Goal: Information Seeking & Learning: Learn about a topic

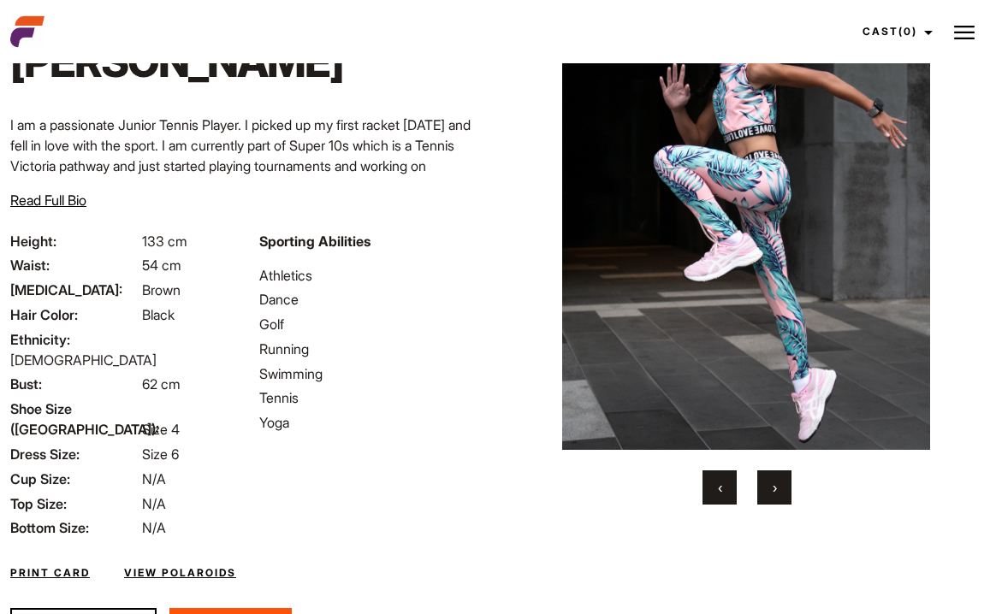
scroll to position [92, 0]
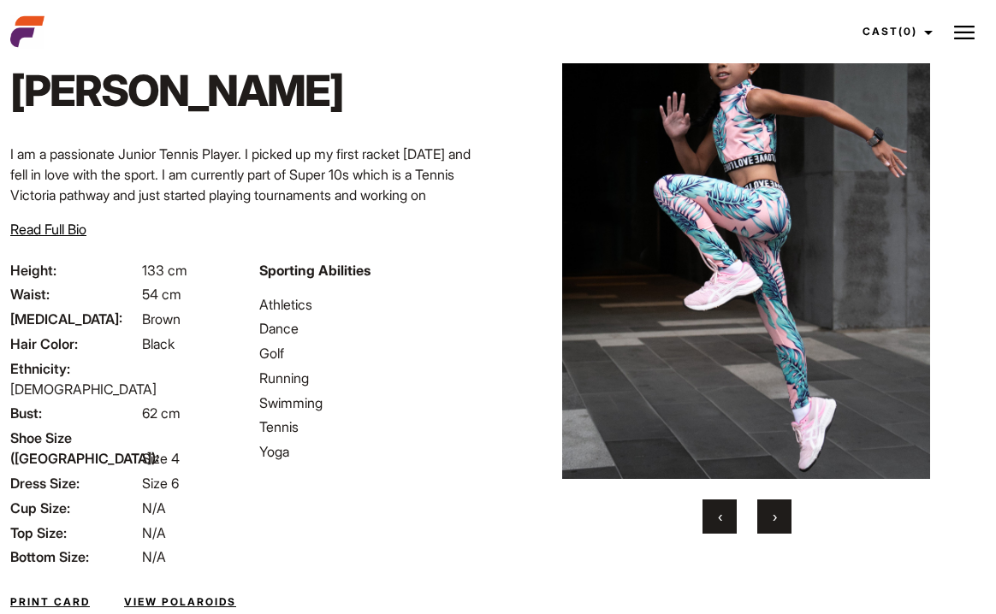
click at [773, 519] on span "›" at bounding box center [775, 516] width 4 height 17
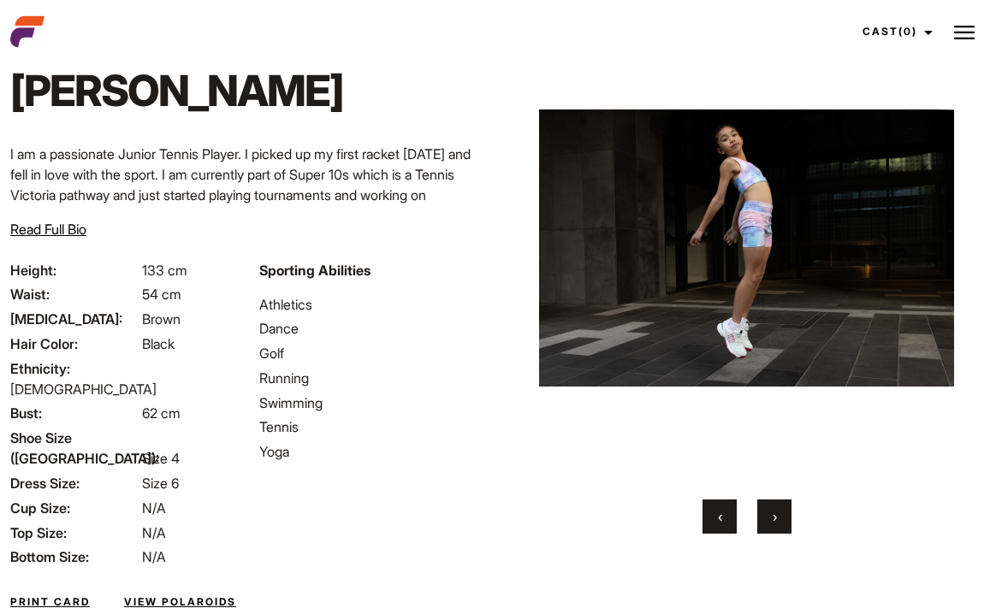
click at [773, 519] on span "›" at bounding box center [775, 516] width 4 height 17
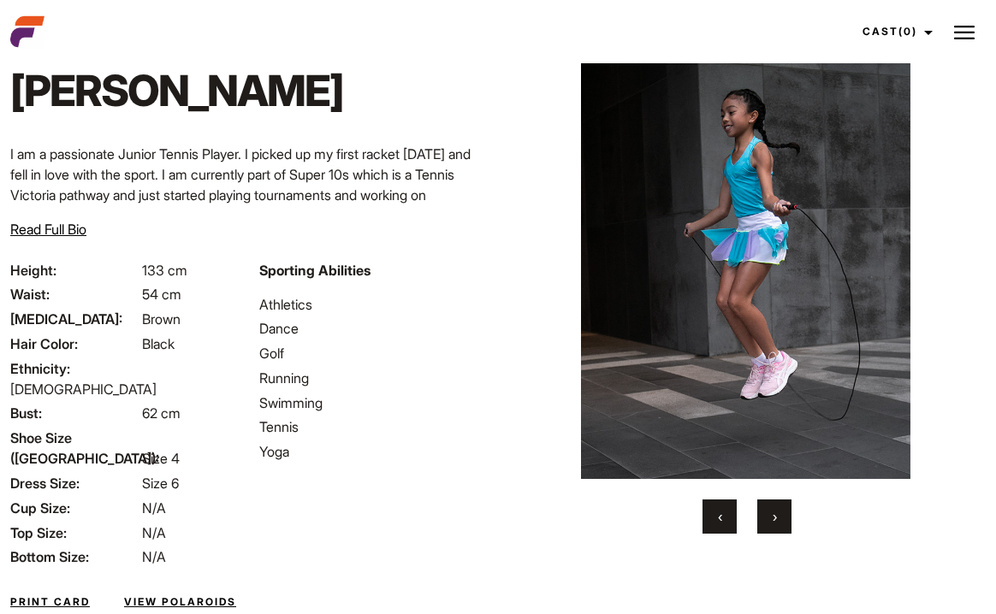
click at [773, 519] on span "›" at bounding box center [775, 516] width 4 height 17
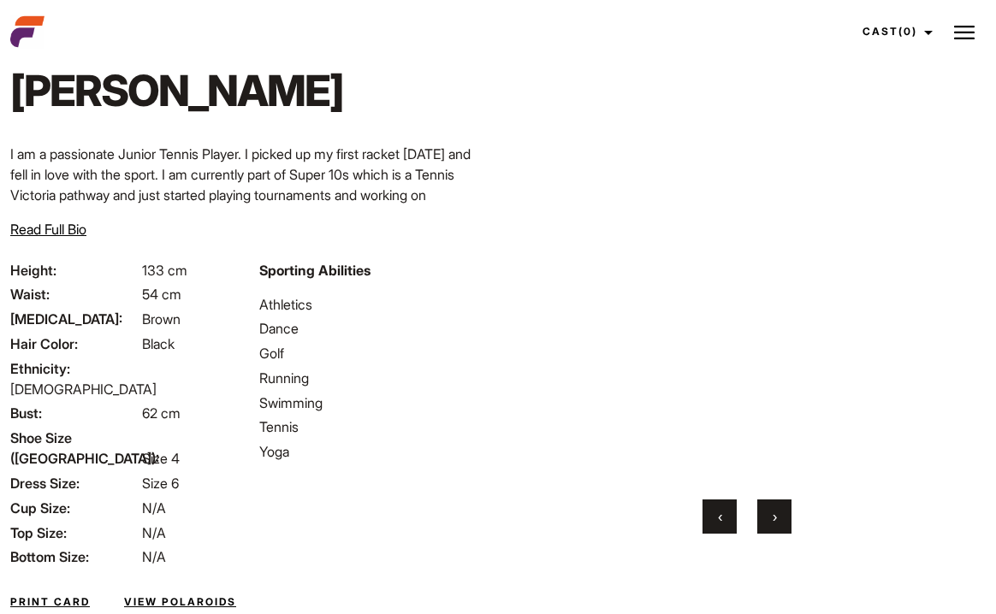
click at [773, 519] on span "›" at bounding box center [775, 516] width 4 height 17
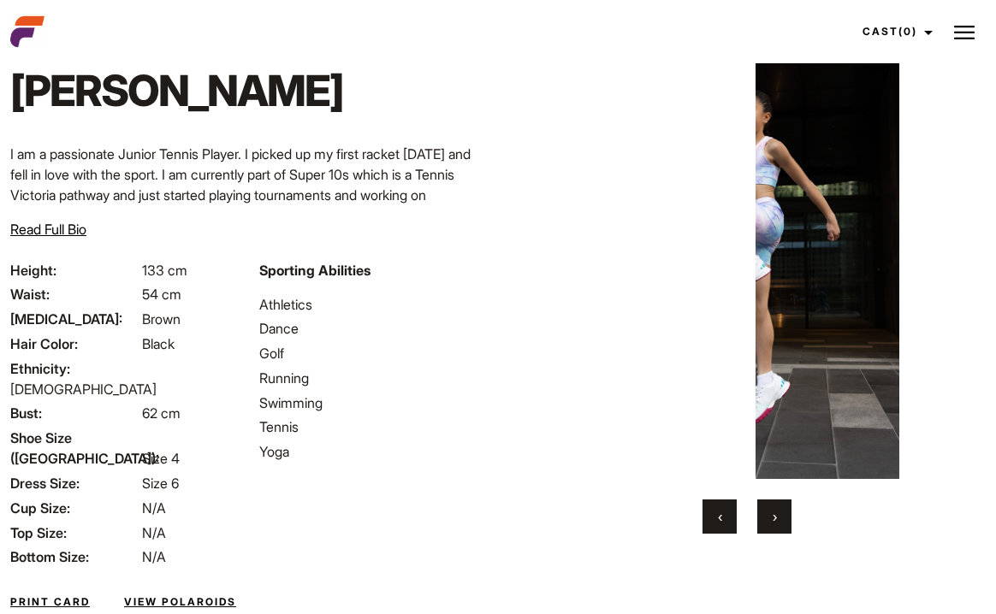
click at [773, 519] on span "›" at bounding box center [775, 516] width 4 height 17
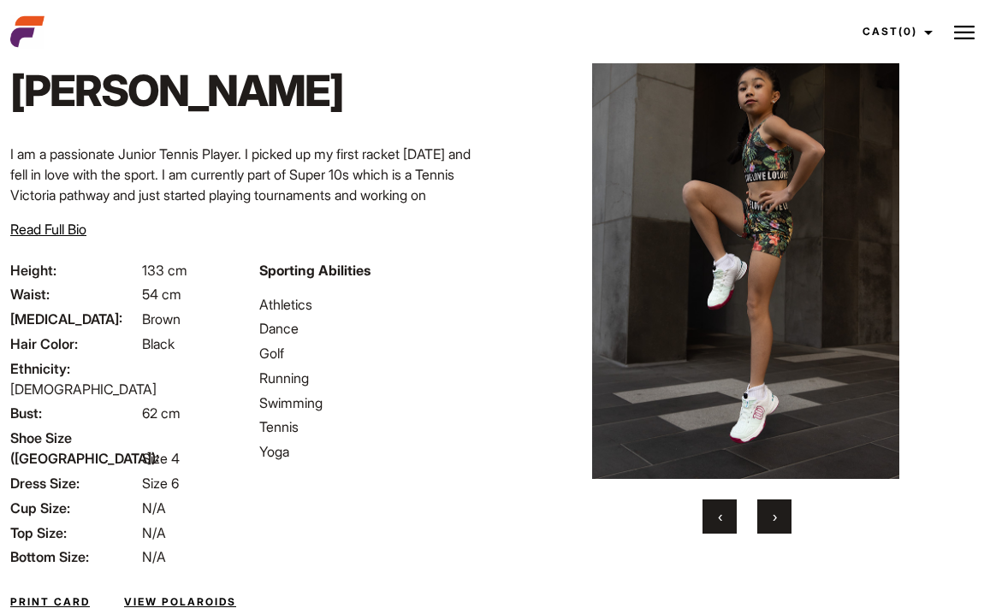
click at [773, 519] on span "›" at bounding box center [775, 516] width 4 height 17
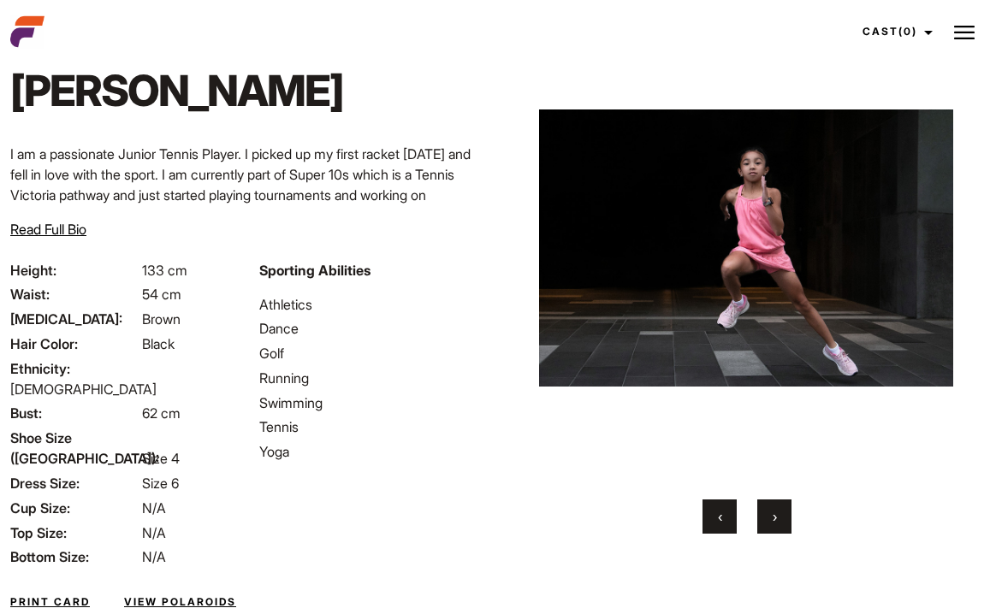
click at [773, 519] on span "›" at bounding box center [775, 516] width 4 height 17
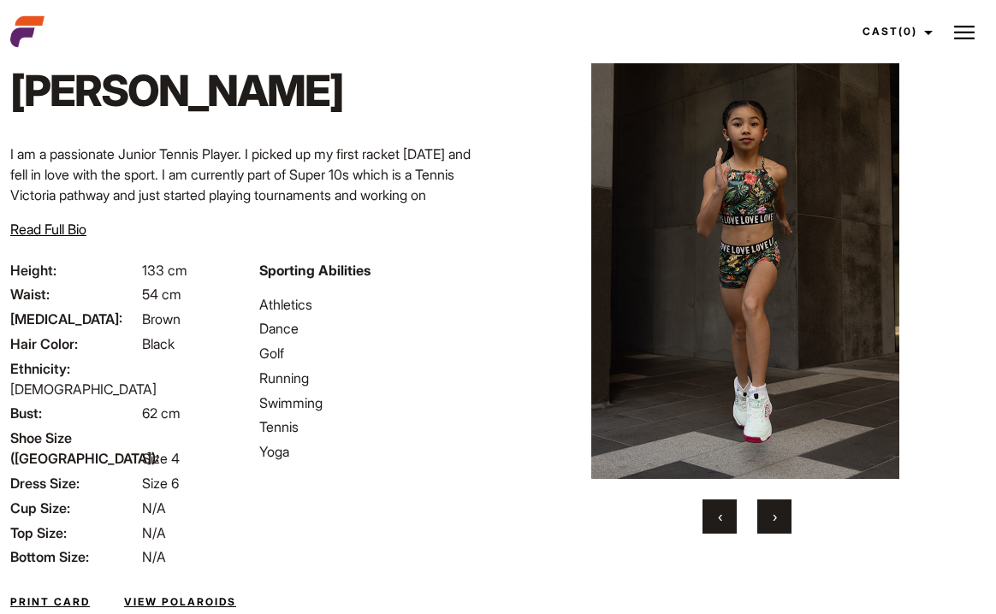
click at [773, 519] on span "›" at bounding box center [775, 516] width 4 height 17
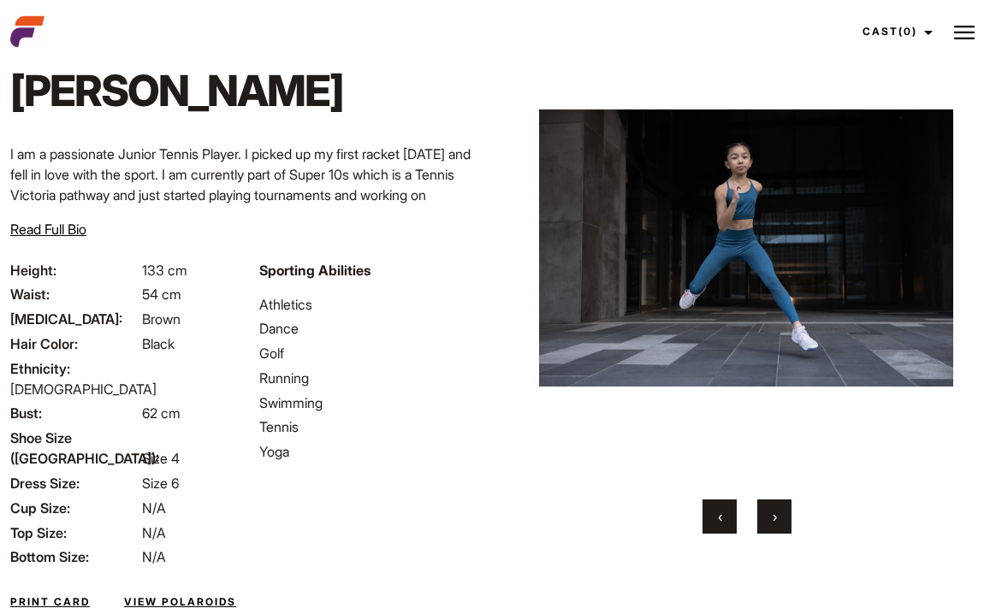
click at [727, 520] on button "‹" at bounding box center [720, 517] width 34 height 34
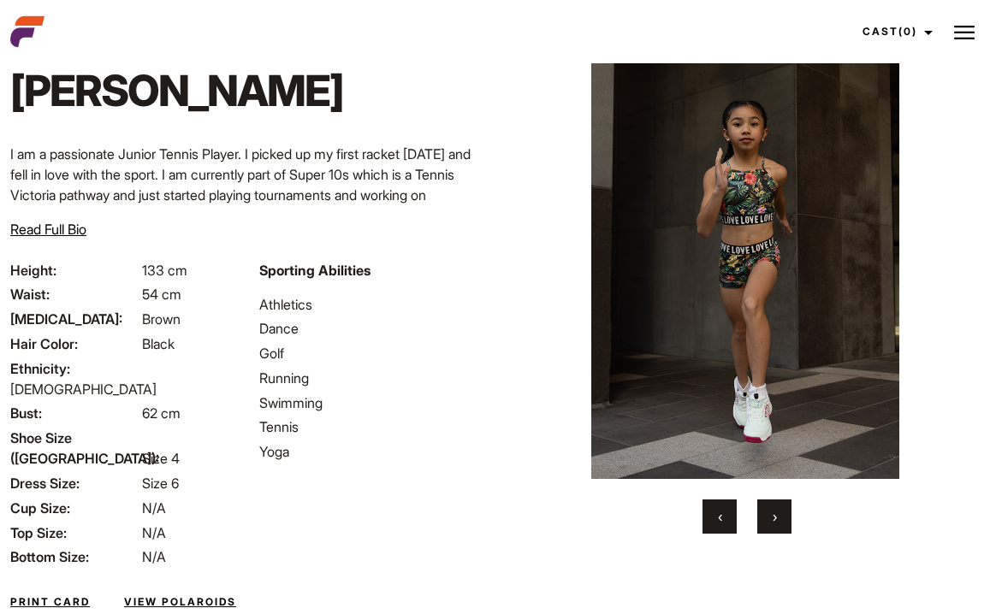
click at [776, 510] on span "›" at bounding box center [775, 516] width 4 height 17
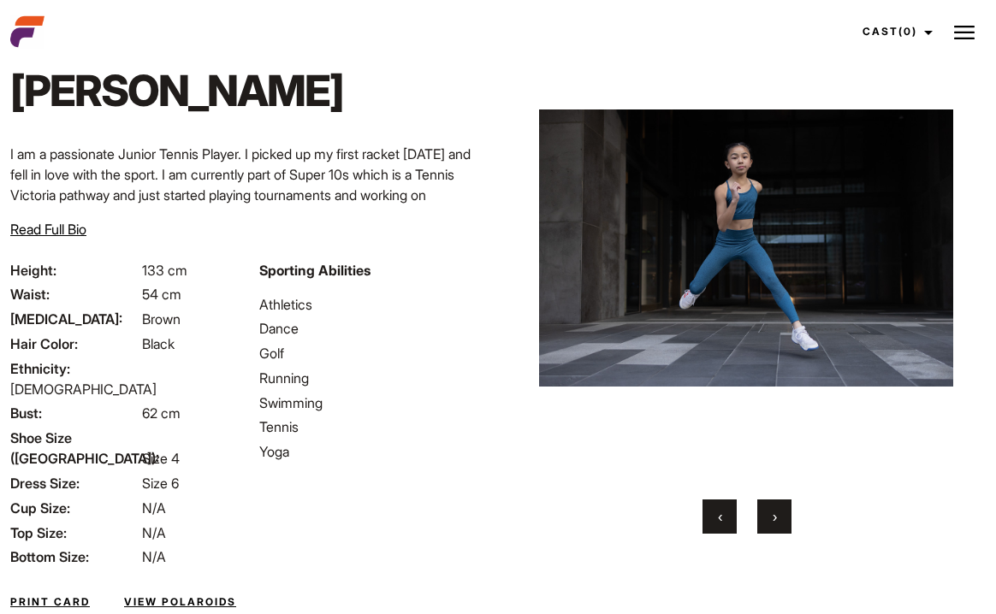
click at [776, 510] on span "›" at bounding box center [775, 516] width 4 height 17
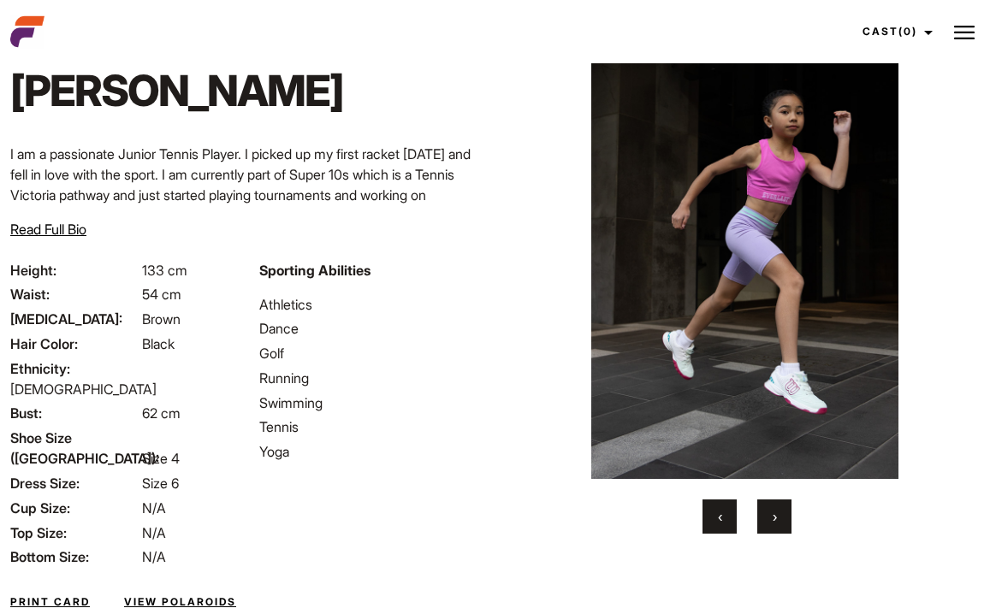
click at [776, 510] on span "›" at bounding box center [775, 516] width 4 height 17
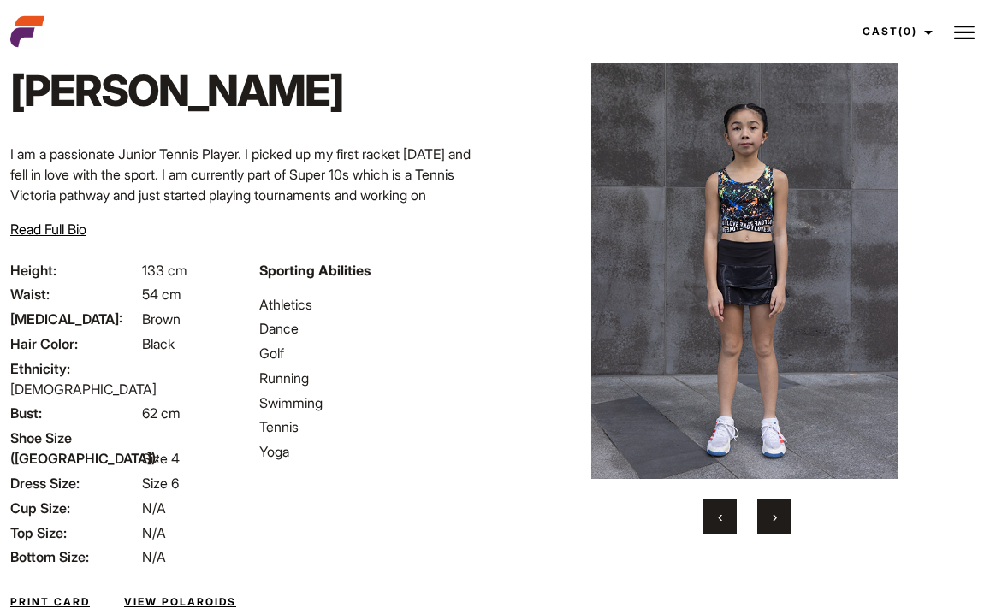
click at [776, 510] on span "›" at bounding box center [775, 516] width 4 height 17
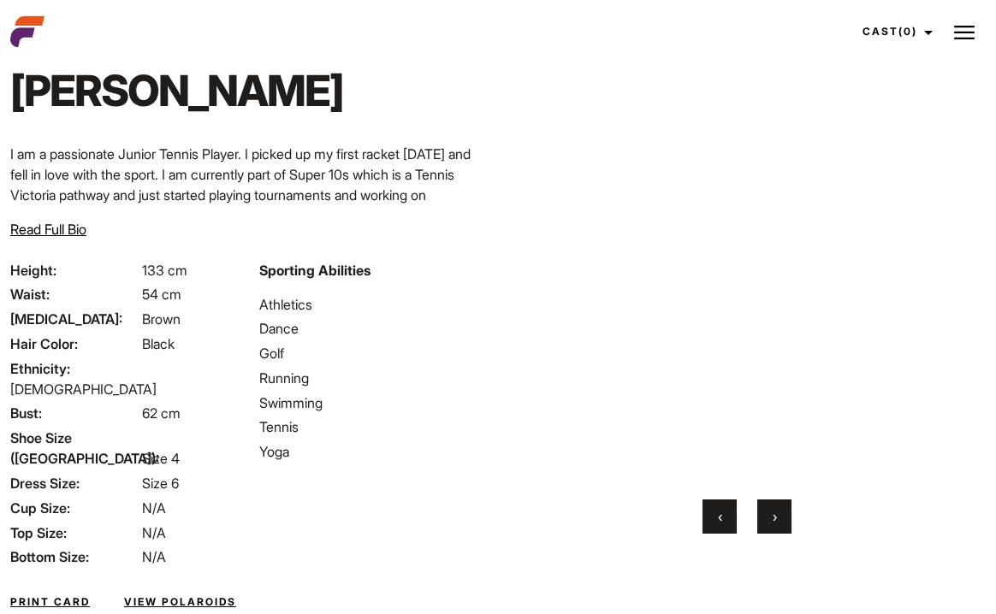
click at [776, 510] on span "›" at bounding box center [775, 516] width 4 height 17
click at [775, 513] on span "›" at bounding box center [775, 516] width 4 height 17
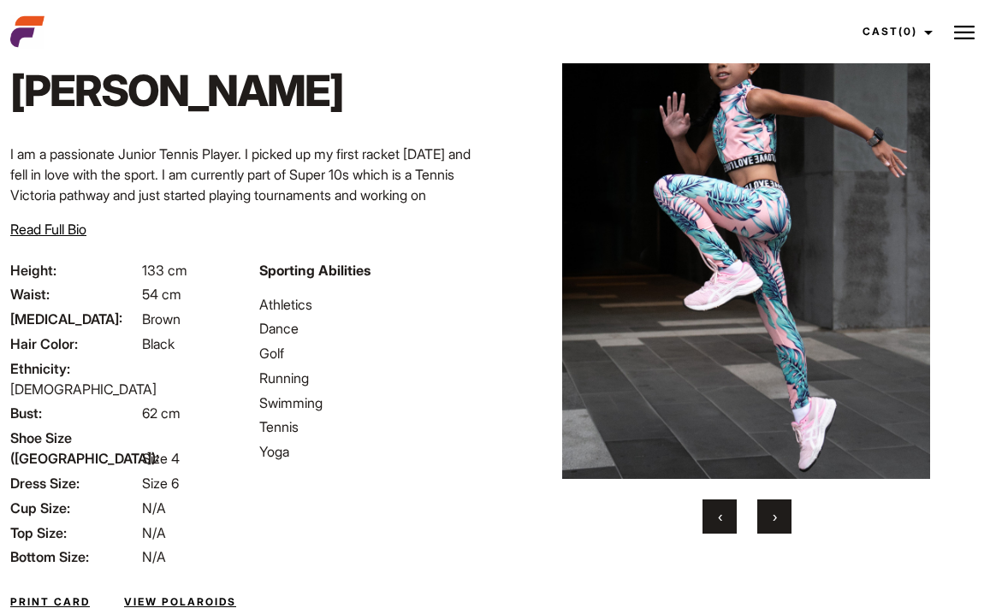
click at [775, 513] on span "›" at bounding box center [775, 516] width 4 height 17
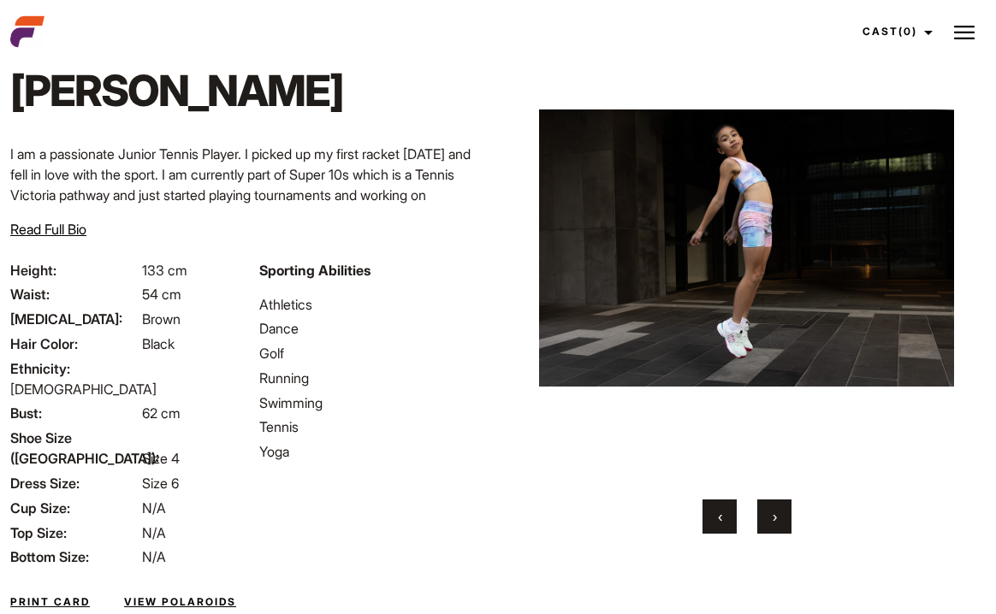
click at [775, 513] on span "›" at bounding box center [775, 516] width 4 height 17
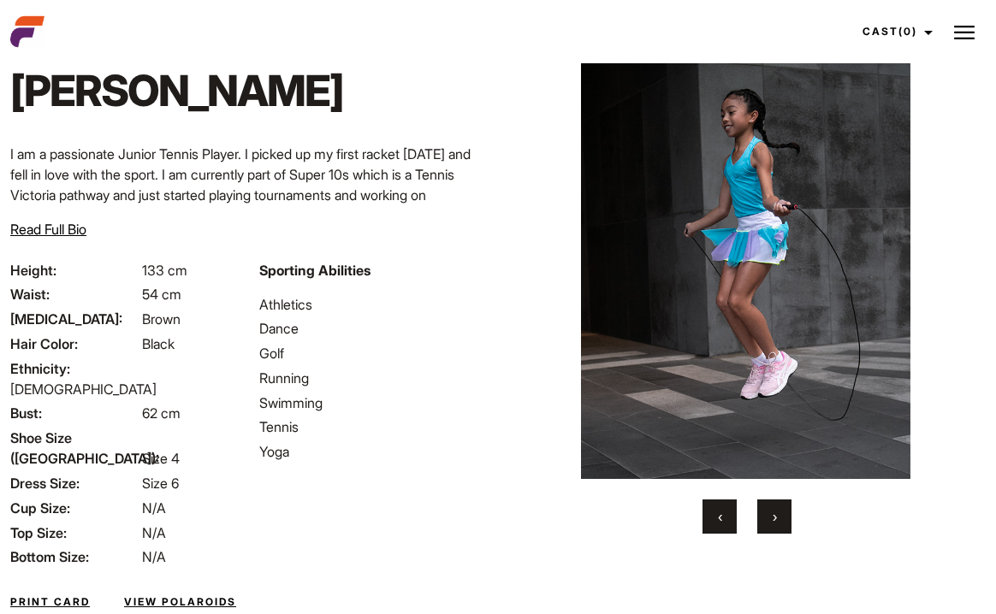
click at [775, 513] on span "›" at bounding box center [775, 516] width 4 height 17
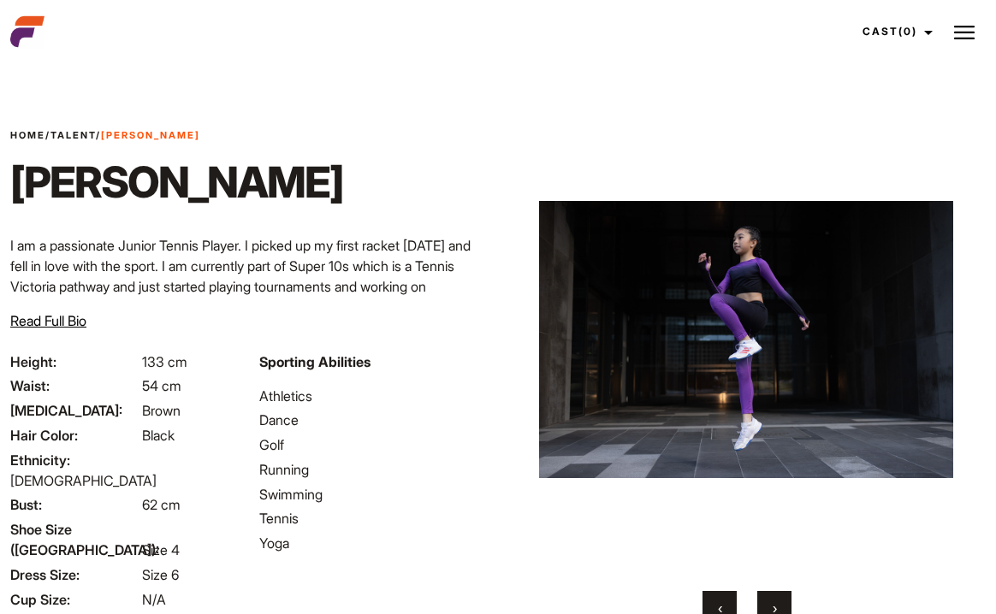
scroll to position [0, 0]
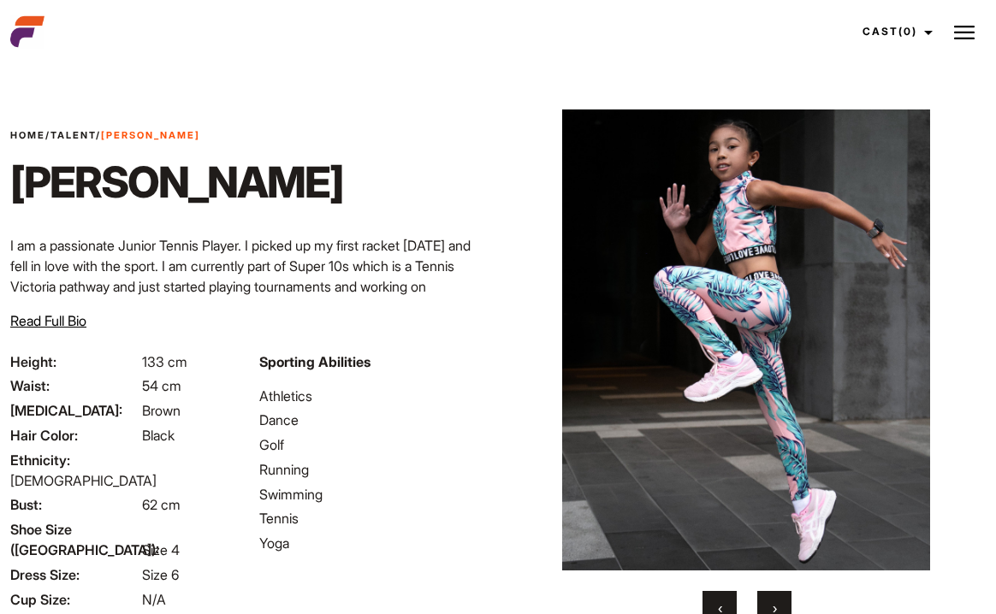
click at [74, 317] on span "Read Full Bio" at bounding box center [48, 320] width 76 height 17
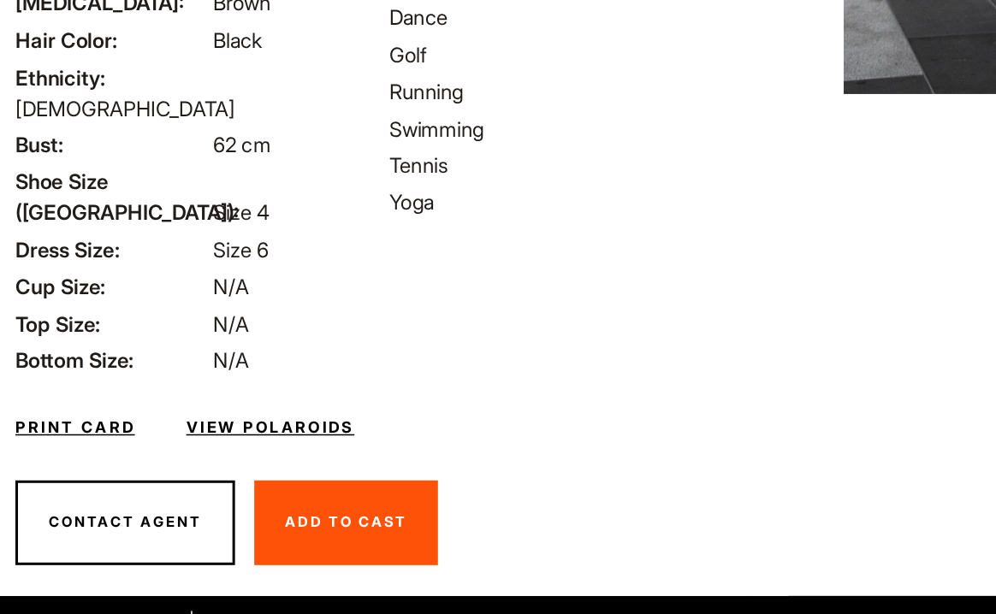
scroll to position [303, 0]
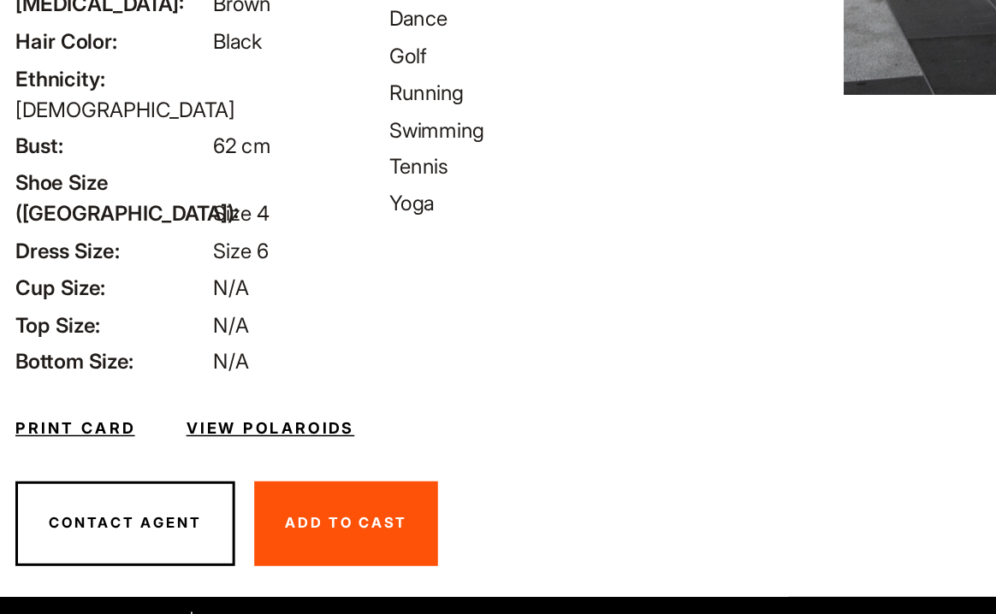
click at [222, 483] on link "View Polaroids" at bounding box center [180, 490] width 112 height 15
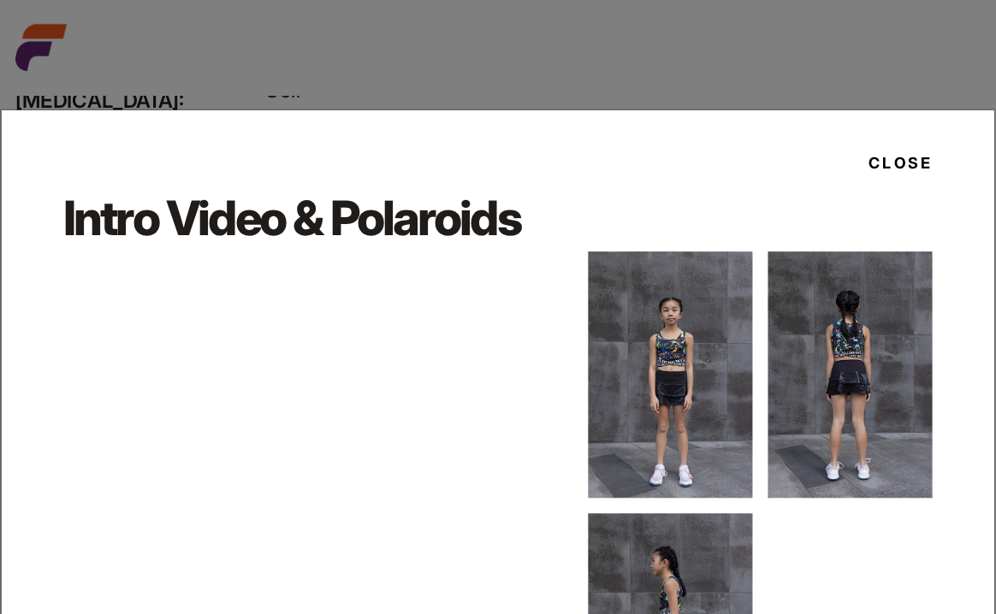
scroll to position [509, 0]
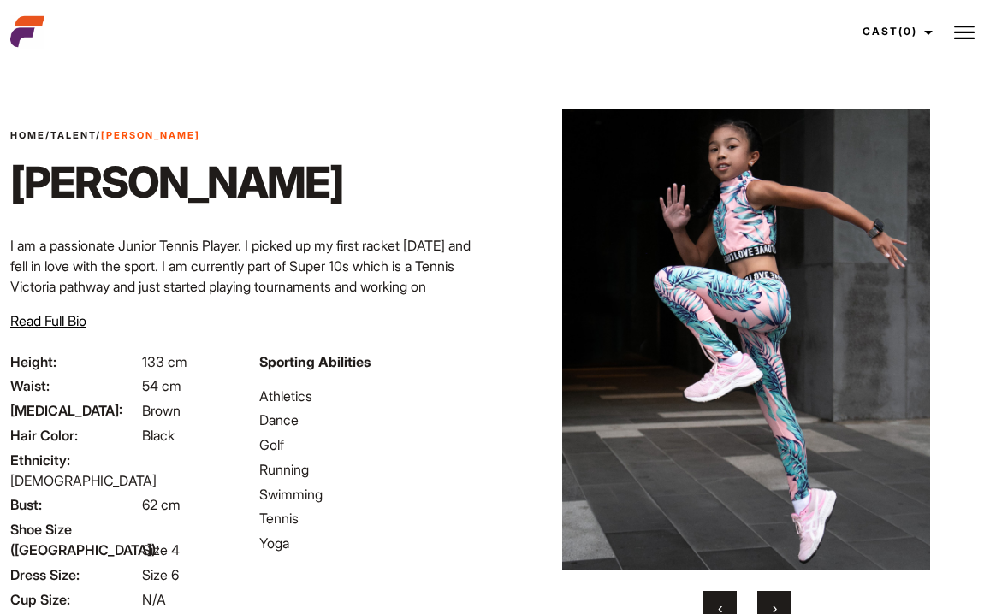
click at [82, 135] on link "Talent" at bounding box center [72, 135] width 45 height 12
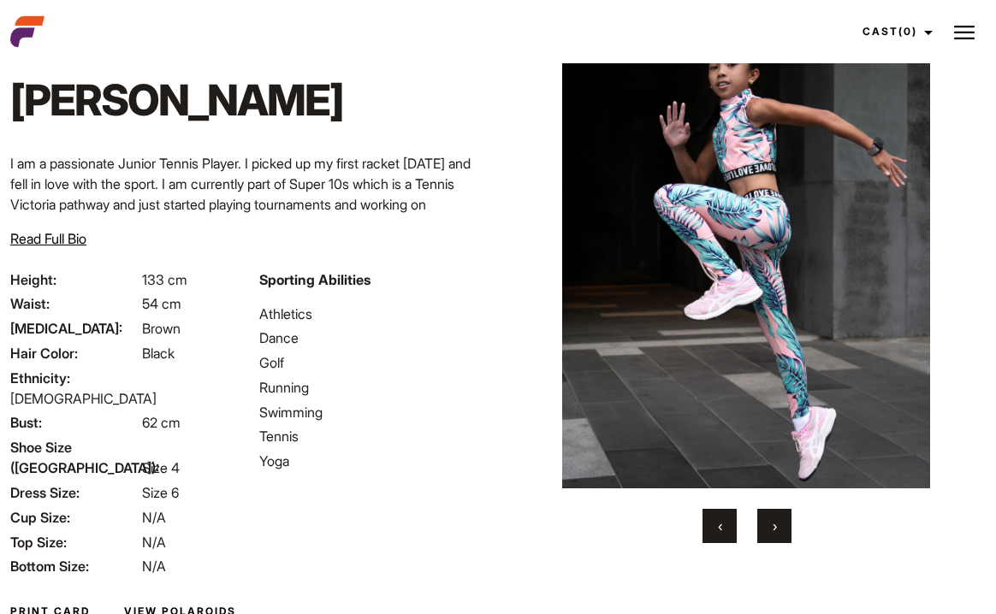
scroll to position [63, 0]
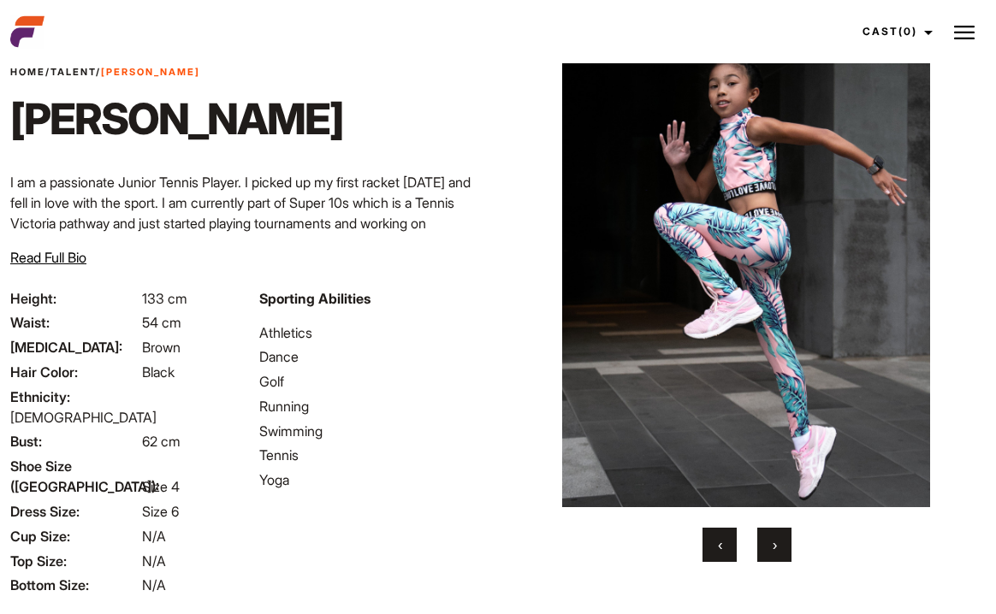
click at [741, 350] on img at bounding box center [746, 276] width 416 height 461
click at [786, 547] on button "›" at bounding box center [774, 545] width 34 height 34
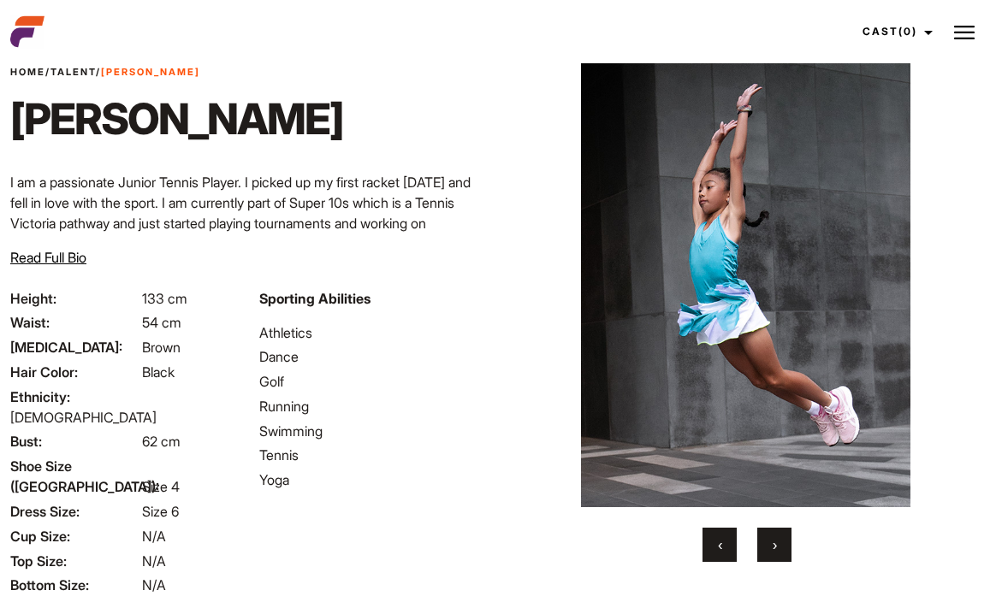
click at [773, 547] on span "›" at bounding box center [775, 545] width 4 height 17
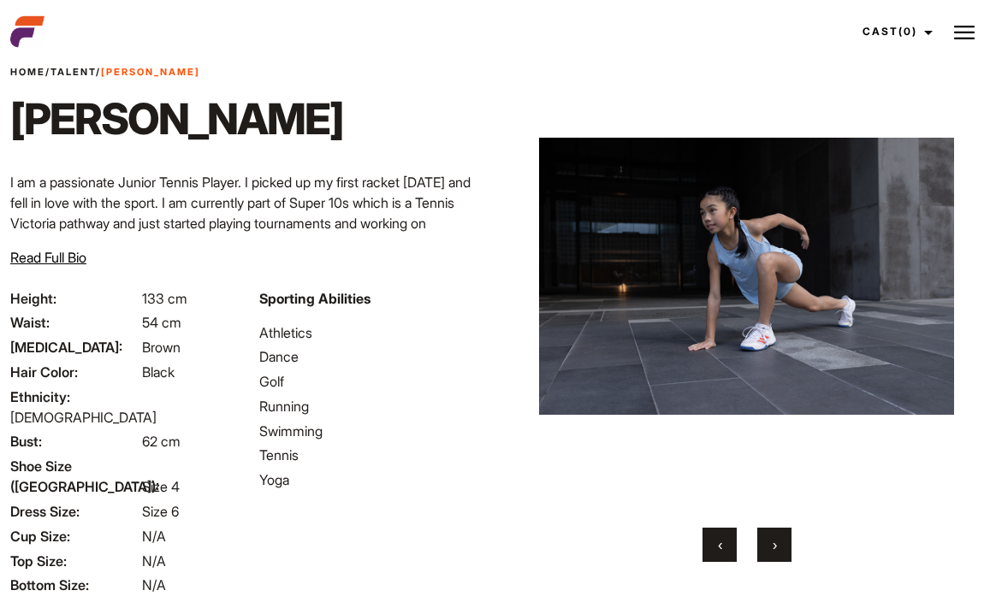
click at [773, 547] on span "›" at bounding box center [775, 545] width 4 height 17
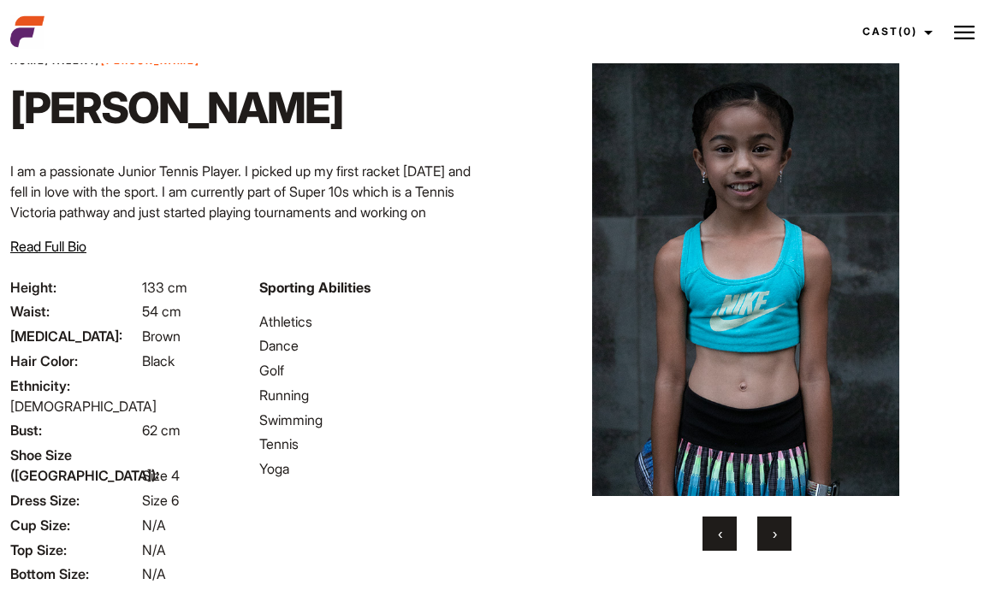
scroll to position [118, 0]
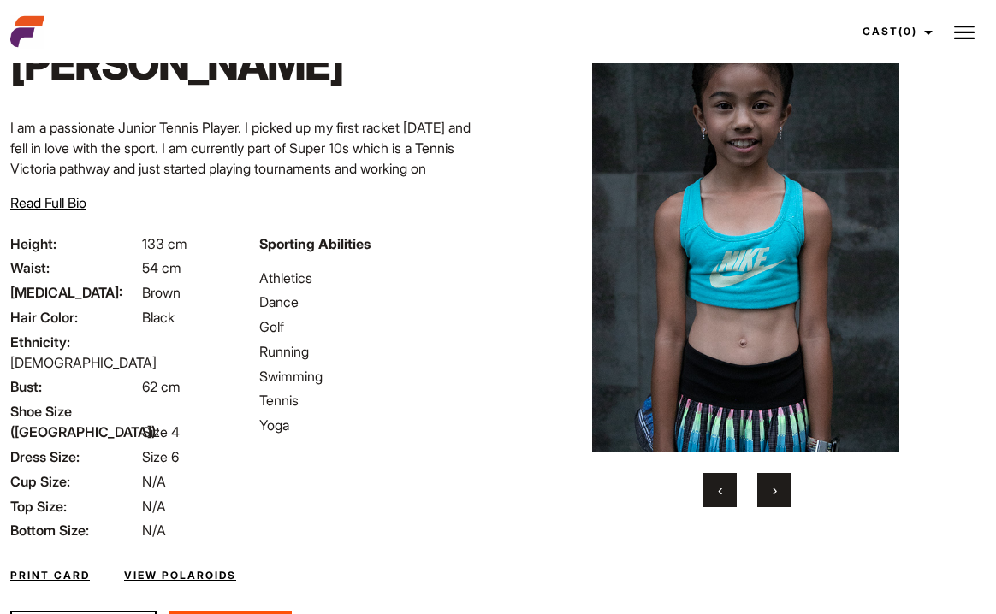
click at [780, 501] on button "›" at bounding box center [774, 490] width 34 height 34
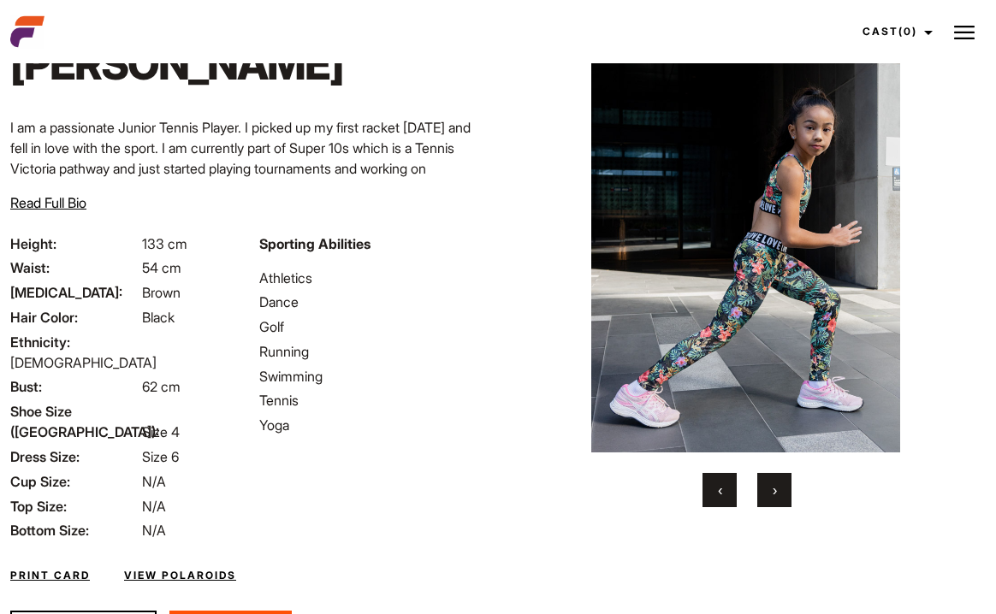
click at [780, 501] on button "›" at bounding box center [774, 490] width 34 height 34
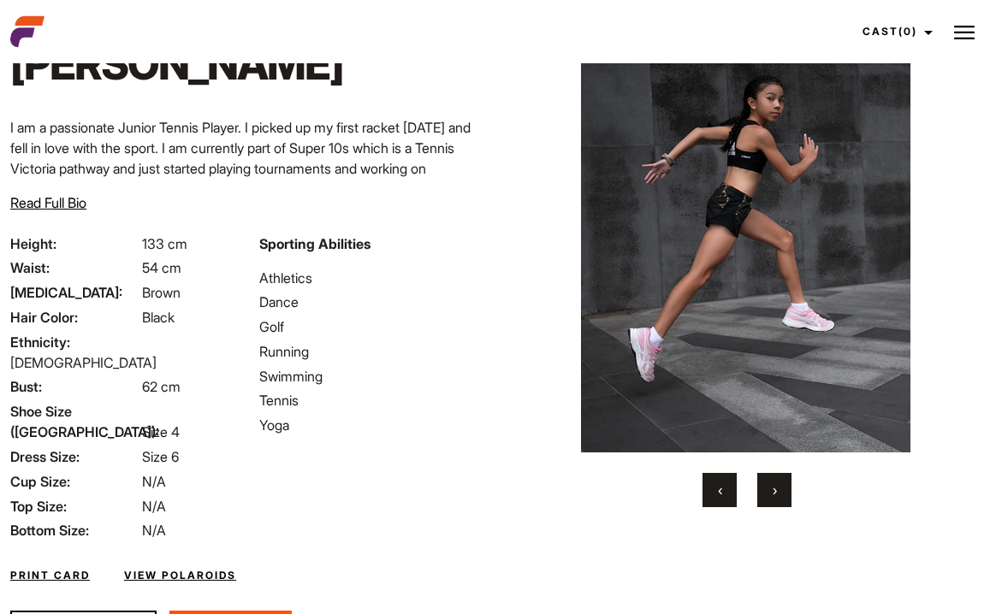
click at [780, 501] on button "›" at bounding box center [774, 490] width 34 height 34
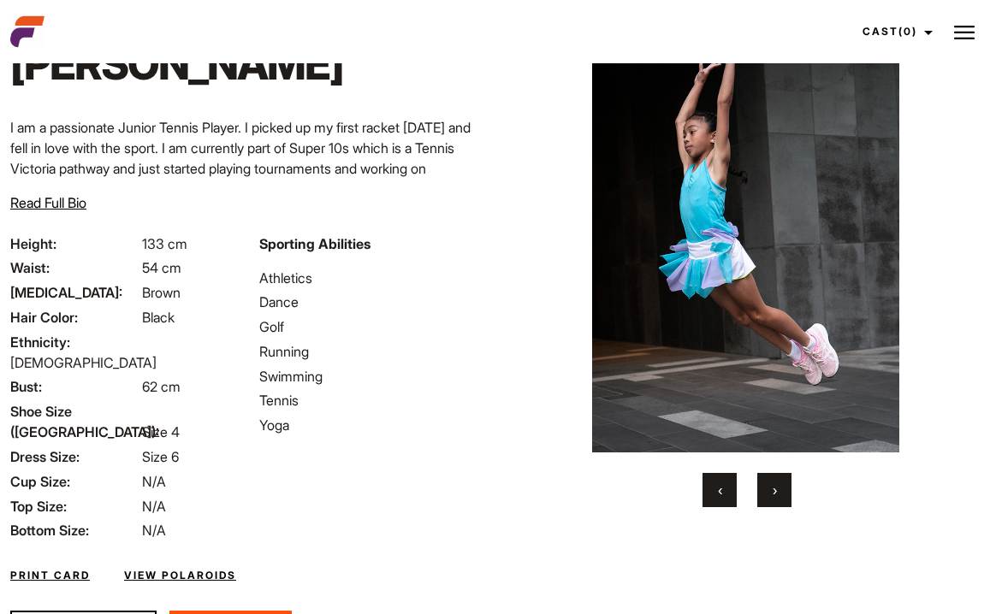
click at [780, 501] on button "›" at bounding box center [774, 490] width 34 height 34
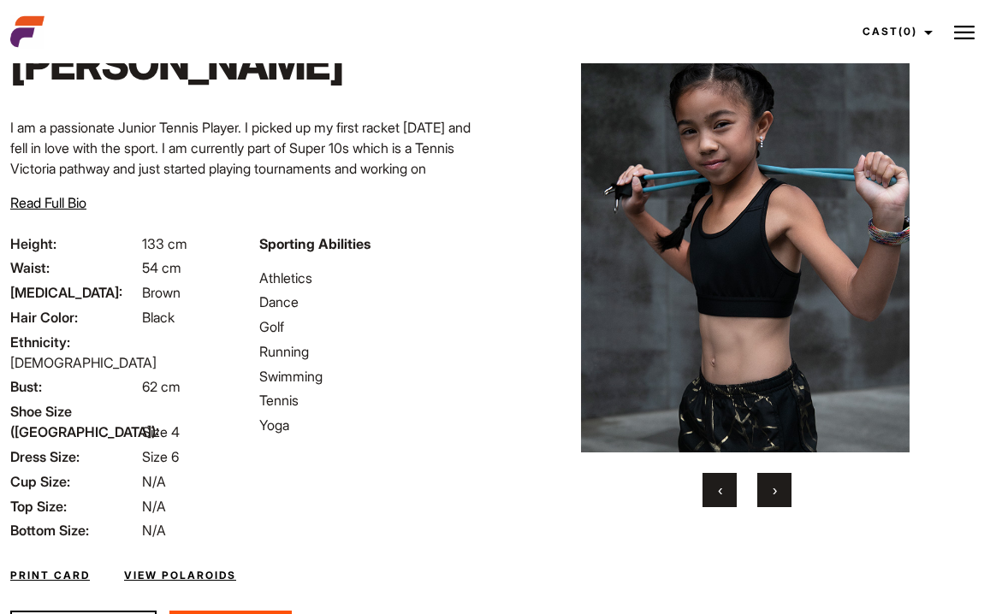
click at [780, 501] on button "›" at bounding box center [774, 490] width 34 height 34
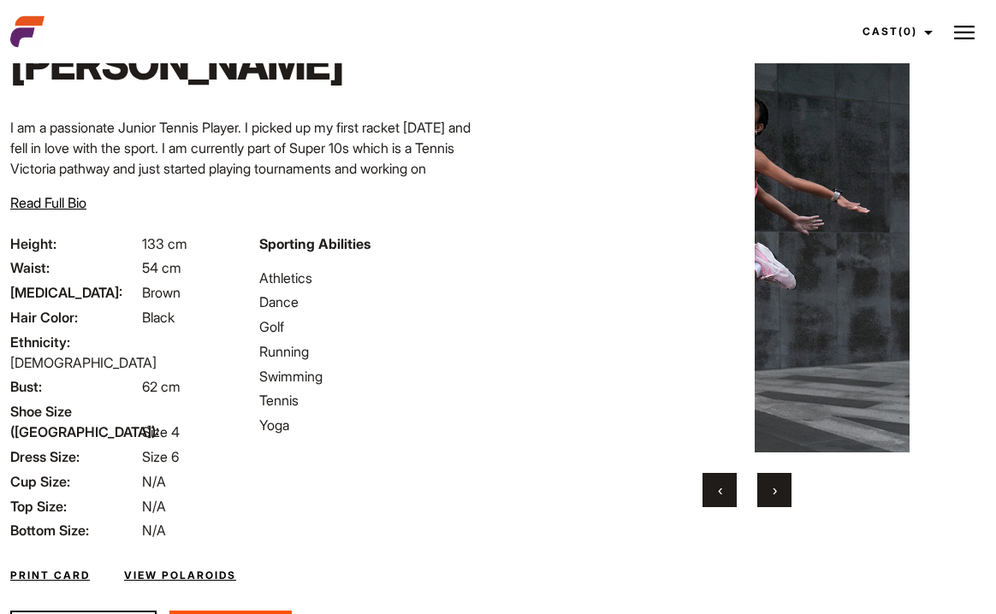
click at [780, 501] on button "›" at bounding box center [774, 490] width 34 height 34
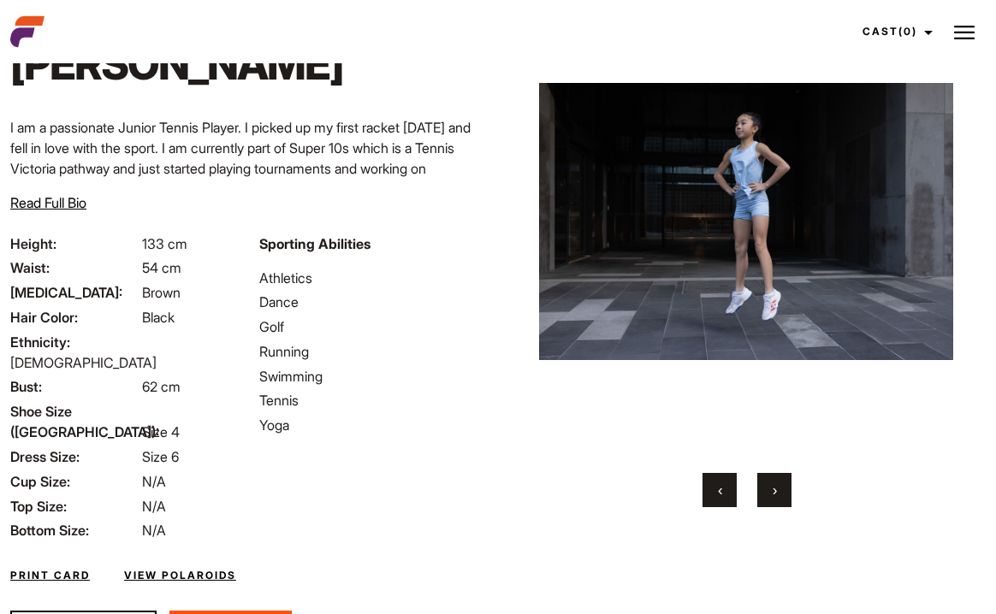
click at [780, 501] on button "›" at bounding box center [774, 490] width 34 height 34
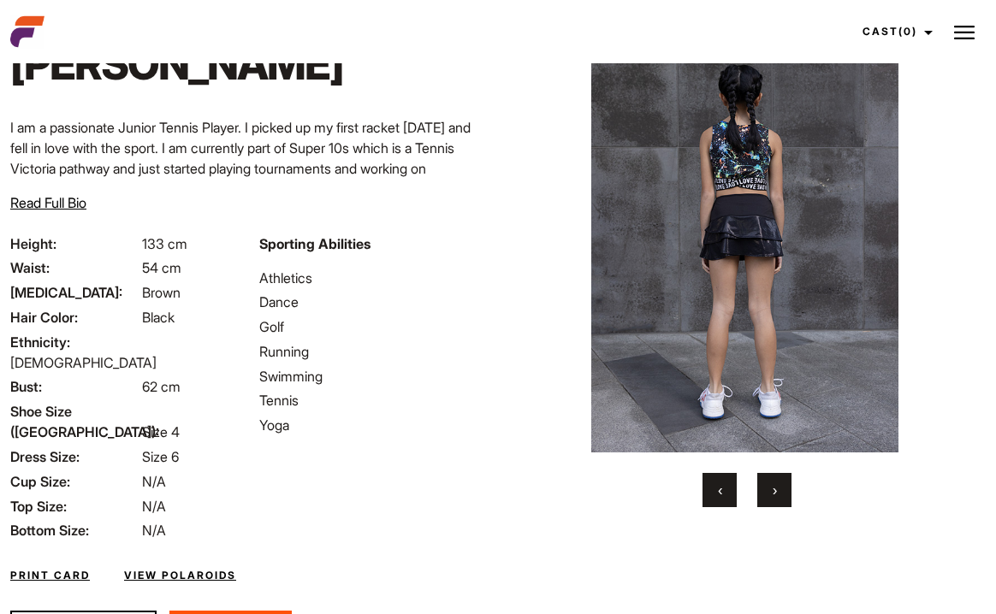
click at [780, 501] on button "›" at bounding box center [774, 490] width 34 height 34
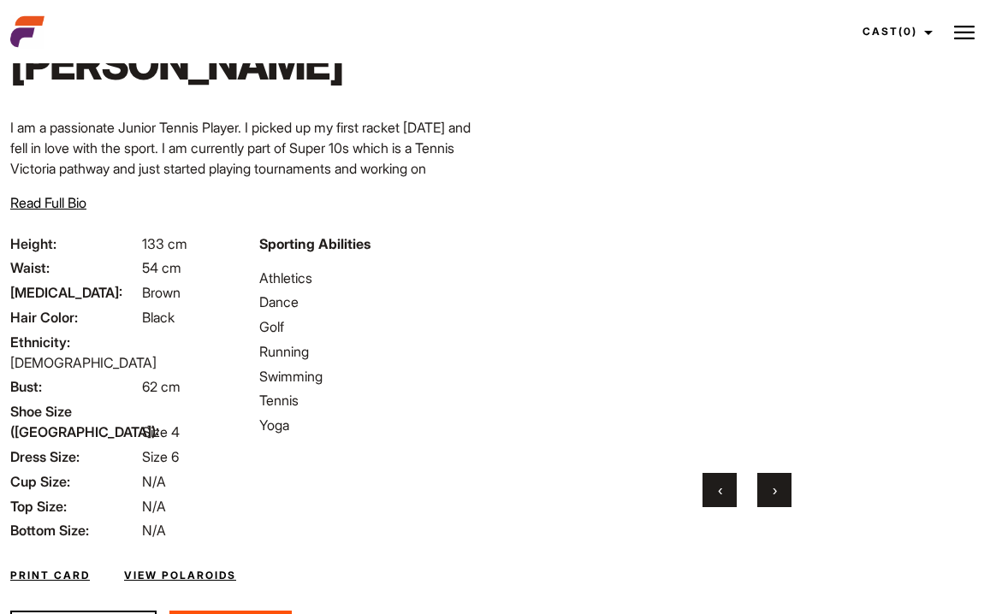
click at [780, 501] on button "›" at bounding box center [774, 490] width 34 height 34
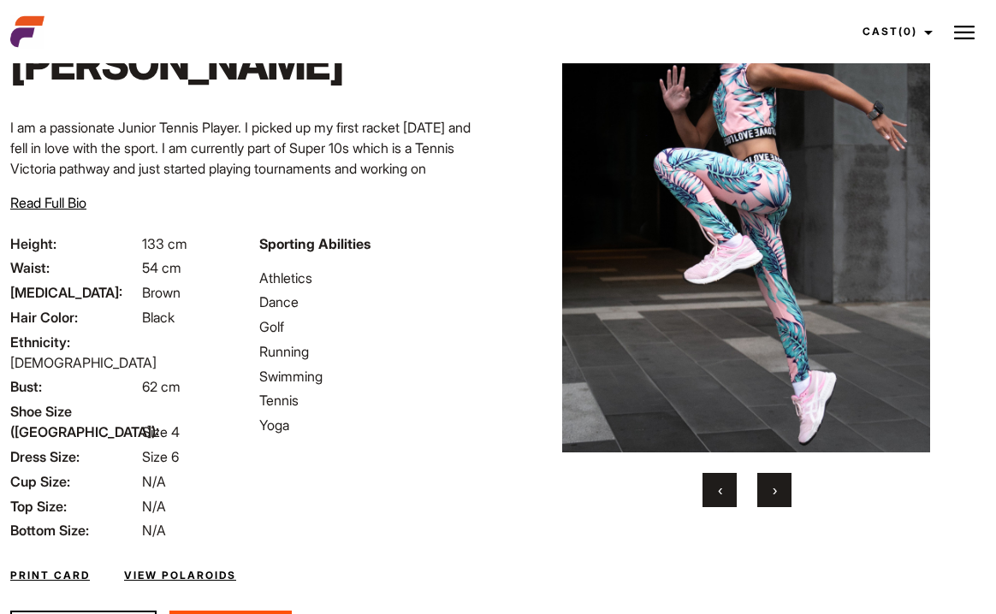
click at [780, 501] on button "›" at bounding box center [774, 490] width 34 height 34
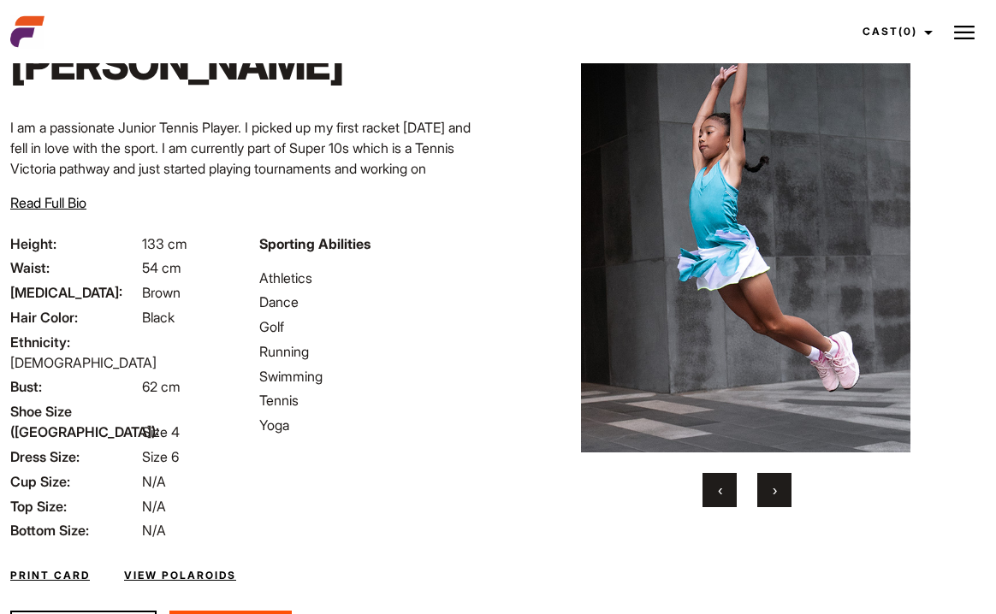
click at [780, 501] on button "›" at bounding box center [774, 490] width 34 height 34
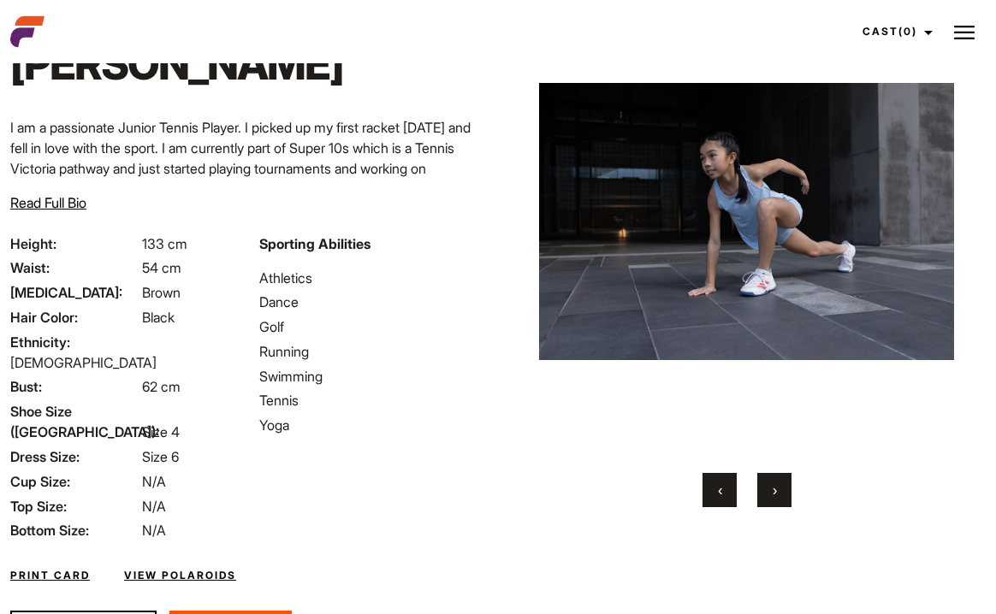
click at [780, 501] on button "›" at bounding box center [774, 490] width 34 height 34
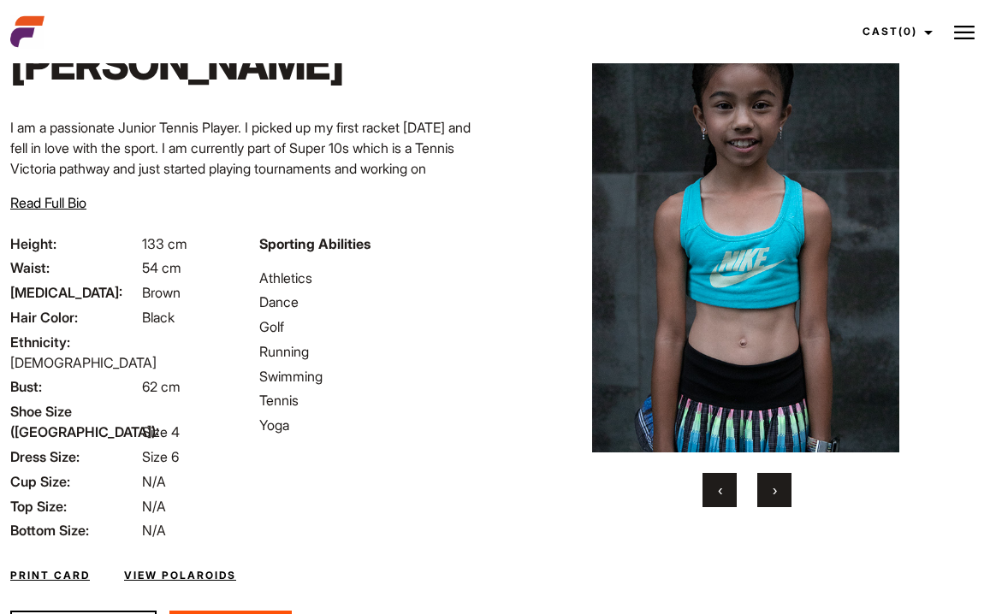
click at [780, 501] on button "›" at bounding box center [774, 490] width 34 height 34
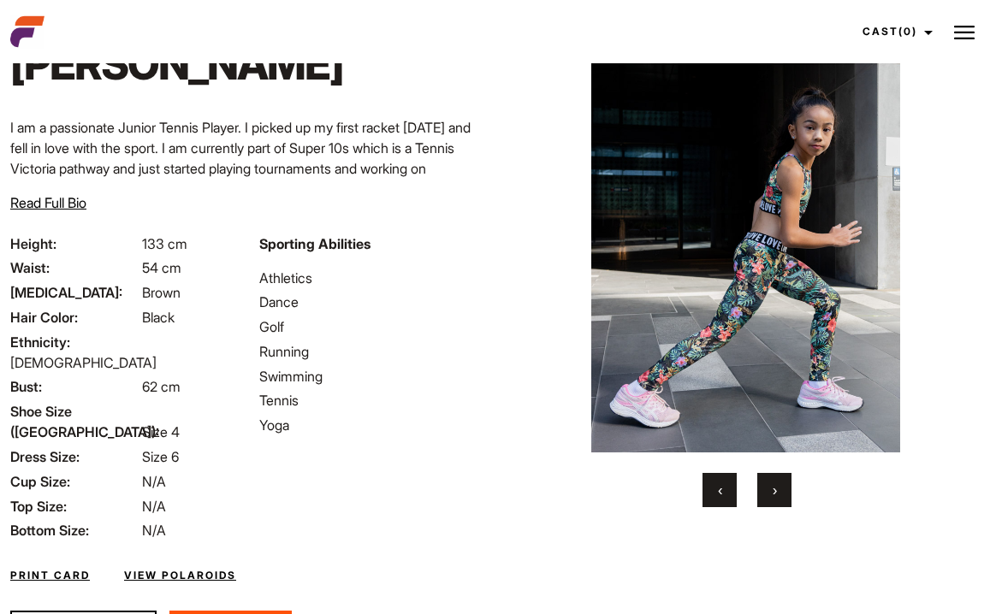
click at [718, 494] on span "‹" at bounding box center [720, 490] width 4 height 17
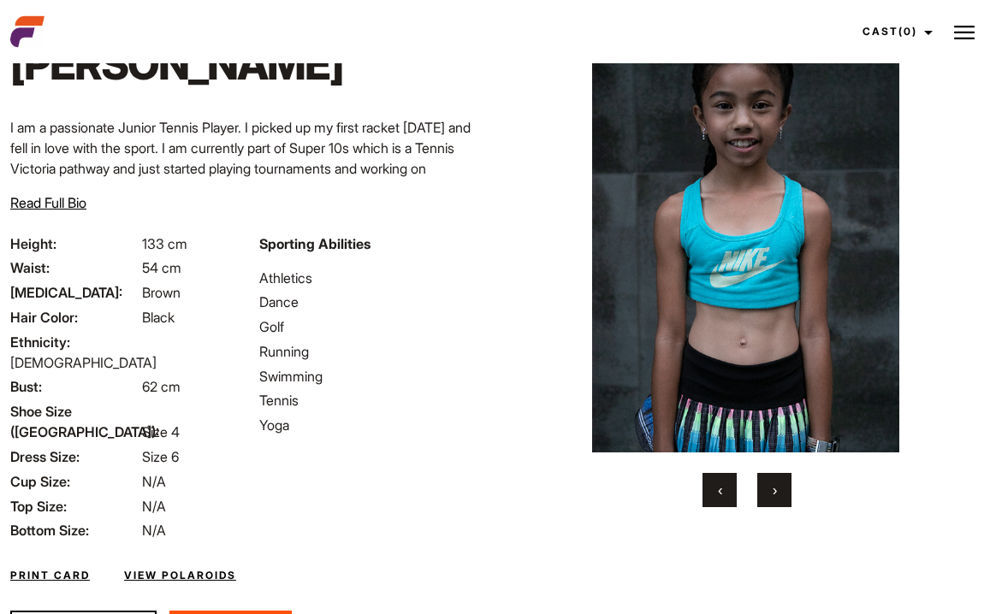
click at [779, 478] on button "›" at bounding box center [774, 490] width 34 height 34
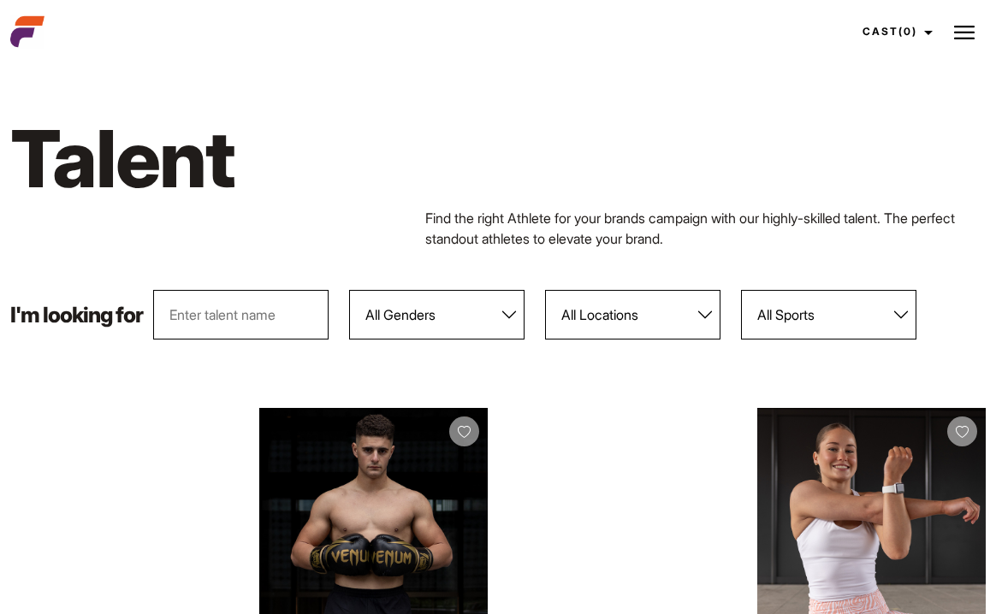
click at [953, 34] on button at bounding box center [964, 31] width 43 height 43
